Goal: Transaction & Acquisition: Purchase product/service

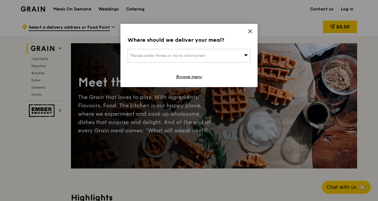
click at [197, 52] on div "Please enter three or more characters" at bounding box center [188, 56] width 123 height 14
click at [153, 56] on input "search" at bounding box center [189, 55] width 122 height 13
type input "0"
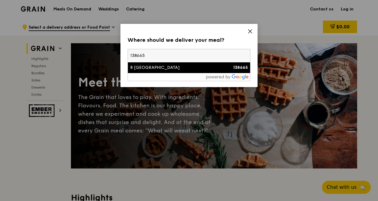
type input "138665"
click at [162, 65] on div "8 Biomedical Grove" at bounding box center [174, 68] width 88 height 6
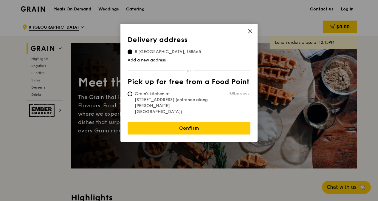
click at [130, 90] on td "Grain's kitchen at 5 Burn Road #05-01 (entrance along Harrison Road) 9.8km away" at bounding box center [188, 101] width 122 height 26
click at [132, 94] on input "Grain's kitchen at 5 Burn Road #05-01 (entrance along Harrison Road) 9.8km away" at bounding box center [129, 93] width 5 height 5
radio input "true"
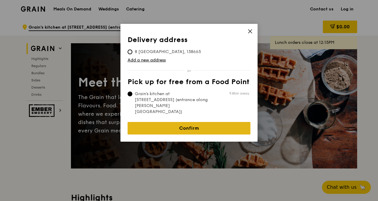
click at [193, 122] on link "Confirm" at bounding box center [188, 128] width 123 height 13
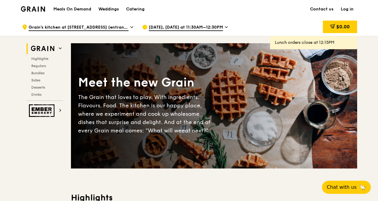
click at [209, 28] on span "Aug 11, Today at 11:30AM–12:30PM" at bounding box center [186, 27] width 74 height 7
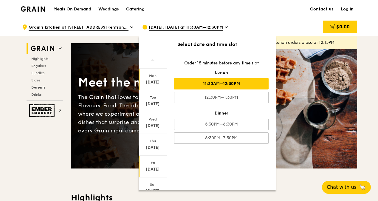
click at [152, 169] on div "Aug 15" at bounding box center [152, 169] width 27 height 6
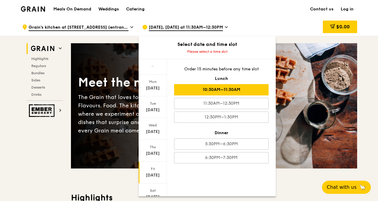
click at [240, 86] on div "10:30AM–11:30AM" at bounding box center [221, 89] width 94 height 11
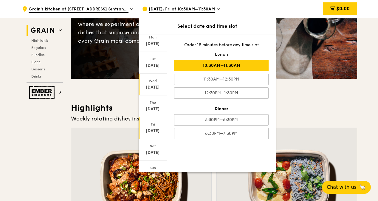
scroll to position [30, 0]
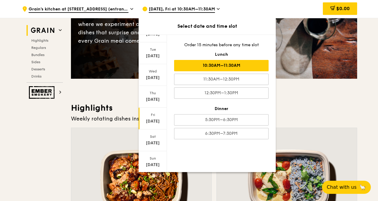
click at [158, 119] on div "Aug 15" at bounding box center [152, 121] width 27 height 6
click at [150, 119] on div "Aug 15" at bounding box center [152, 121] width 27 height 6
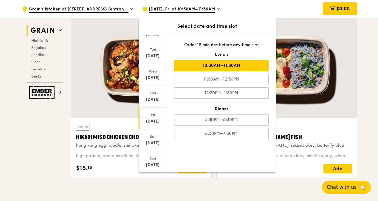
scroll to position [209, 0]
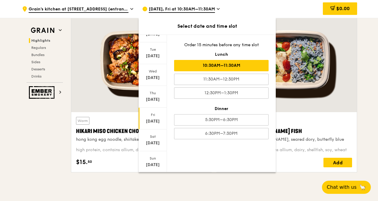
click at [291, 8] on div "$0.00" at bounding box center [309, 9] width 96 height 18
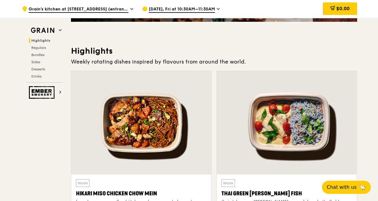
scroll to position [89, 0]
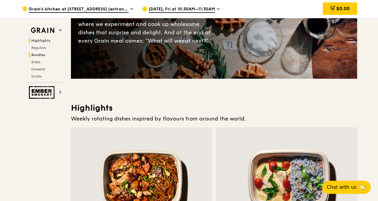
click at [42, 54] on span "Bundles" at bounding box center [38, 55] width 14 height 4
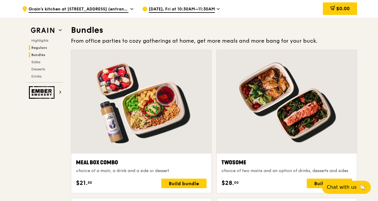
scroll to position [850, 0]
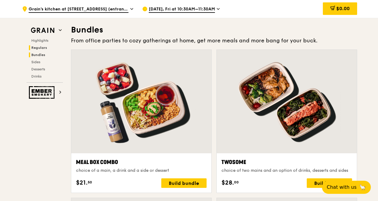
click at [43, 46] on span "Regulars" at bounding box center [39, 48] width 16 height 4
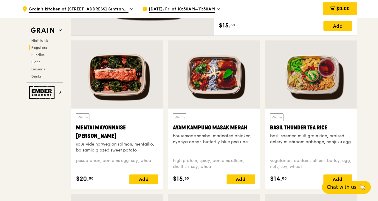
scroll to position [534, 0]
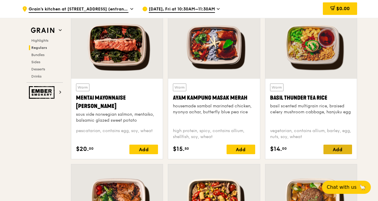
click at [331, 147] on div "Add" at bounding box center [337, 149] width 29 height 10
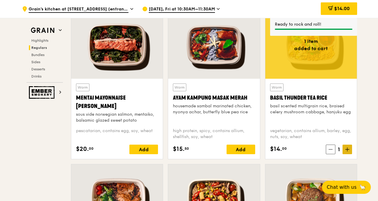
click at [347, 150] on icon at bounding box center [347, 149] width 0 height 4
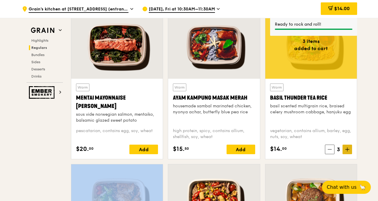
click at [347, 150] on icon at bounding box center [347, 149] width 0 height 4
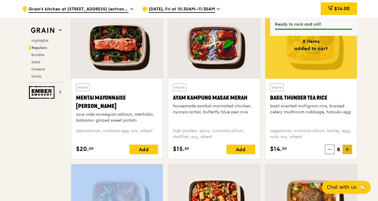
click at [347, 150] on icon at bounding box center [347, 149] width 0 height 4
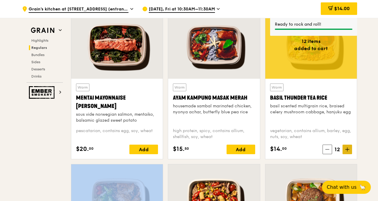
click at [347, 150] on icon at bounding box center [347, 149] width 0 height 4
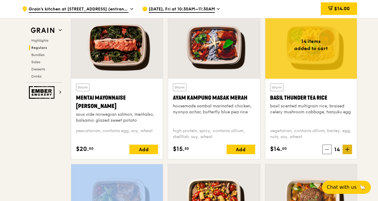
click at [347, 150] on icon at bounding box center [347, 149] width 0 height 4
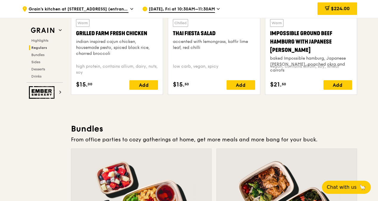
scroll to position [713, 0]
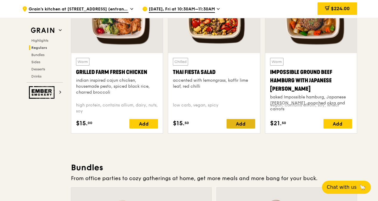
click at [248, 125] on div "Add" at bounding box center [240, 124] width 29 height 10
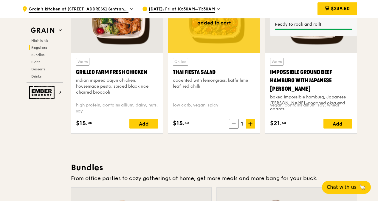
click at [248, 125] on span at bounding box center [250, 124] width 10 height 10
click at [344, 12] on div "$270.50" at bounding box center [337, 8] width 40 height 13
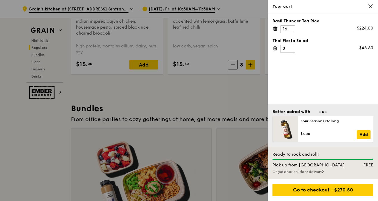
scroll to position [772, 0]
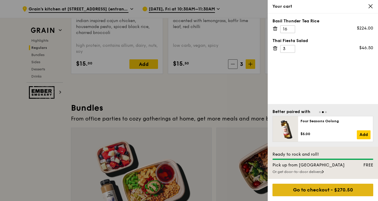
click at [345, 189] on div "Go to checkout - $270.50" at bounding box center [322, 190] width 101 height 13
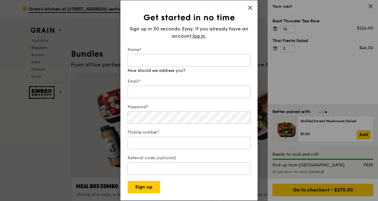
scroll to position [832, 0]
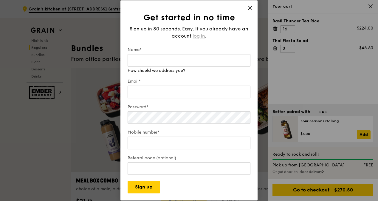
click at [198, 36] on span "log in" at bounding box center [198, 35] width 13 height 7
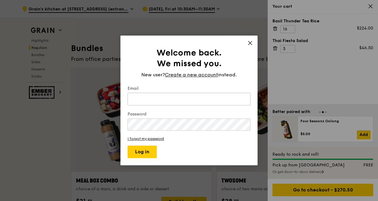
click at [172, 100] on input "Email" at bounding box center [188, 99] width 123 height 13
type input "hema.ben@msd.com"
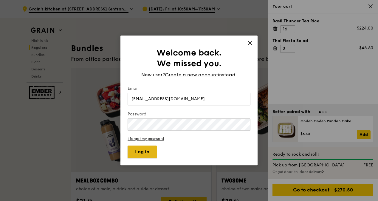
click at [150, 147] on button "Log in" at bounding box center [141, 152] width 29 height 13
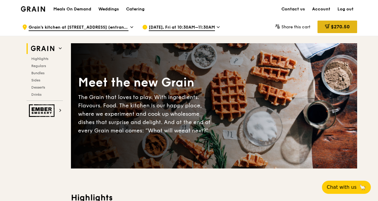
click at [342, 23] on div "$270.50" at bounding box center [337, 27] width 40 height 13
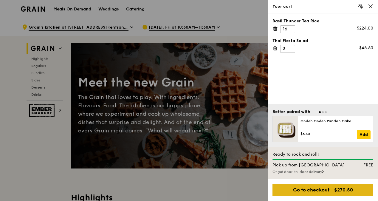
click at [326, 189] on div "Go to checkout - $270.50" at bounding box center [322, 190] width 101 height 13
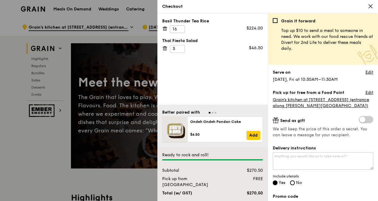
click at [369, 3] on div "Checkout" at bounding box center [267, 6] width 220 height 13
